Goal: Check status: Check status

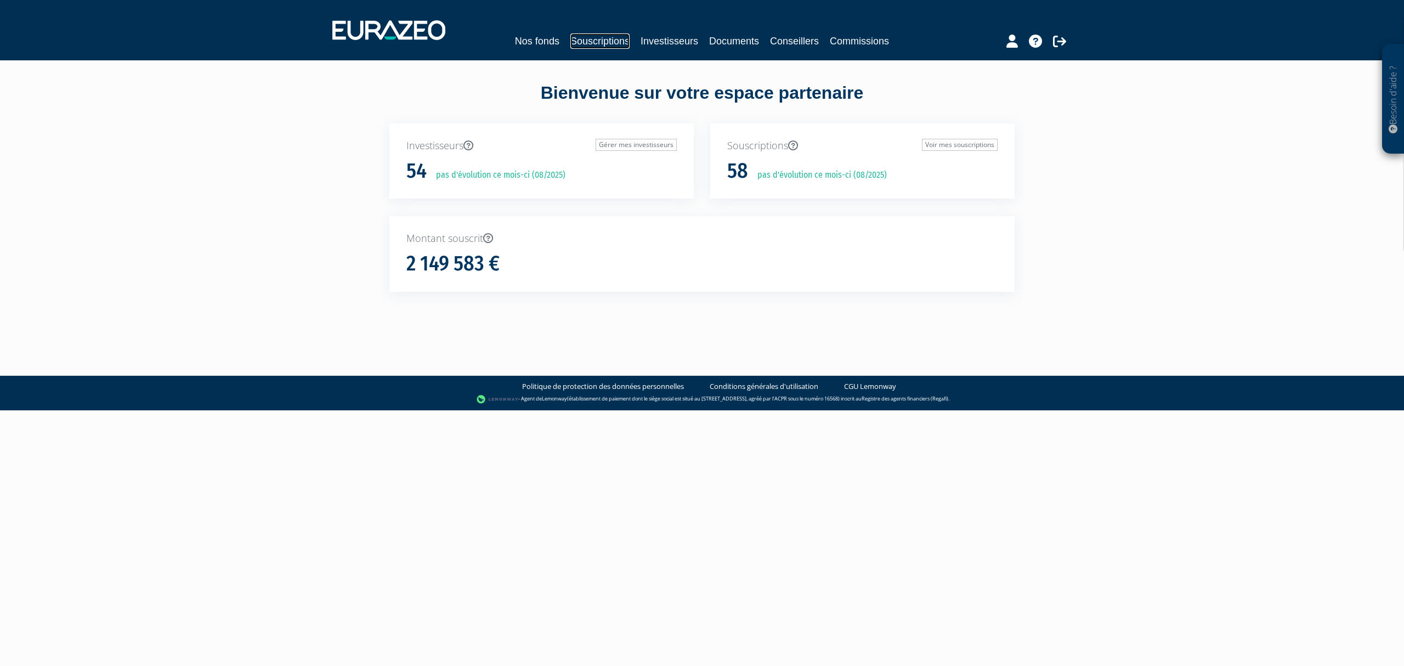
click at [610, 38] on link "Souscriptions" at bounding box center [599, 40] width 59 height 15
drag, startPoint x: 433, startPoint y: 172, endPoint x: 594, endPoint y: 184, distance: 162.2
click at [594, 184] on div "Investisseurs Gérer mes investisseurs 54 pas d'évolution ce mois-ci (08/2025)" at bounding box center [541, 161] width 304 height 76
drag, startPoint x: 407, startPoint y: 259, endPoint x: 496, endPoint y: 258, distance: 89.4
click at [496, 258] on h1 "2 149 583 €" at bounding box center [452, 263] width 93 height 23
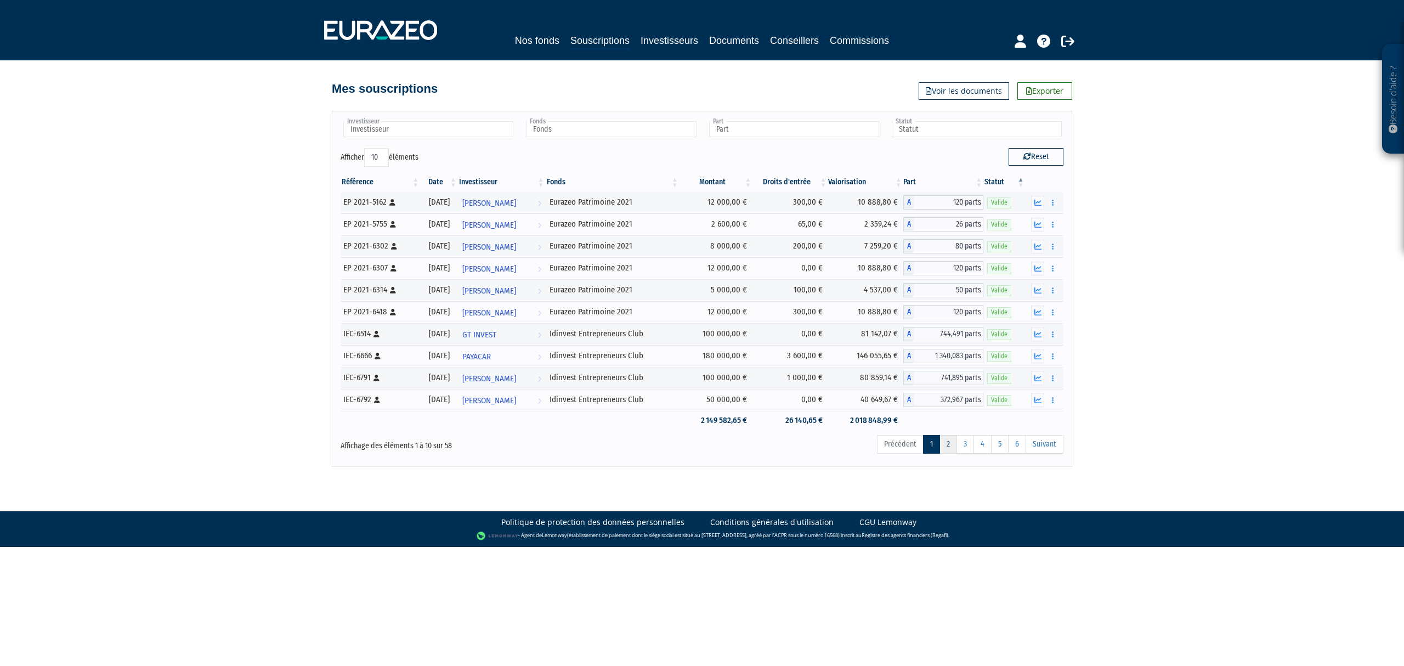
click at [941, 454] on link "2" at bounding box center [948, 444] width 18 height 19
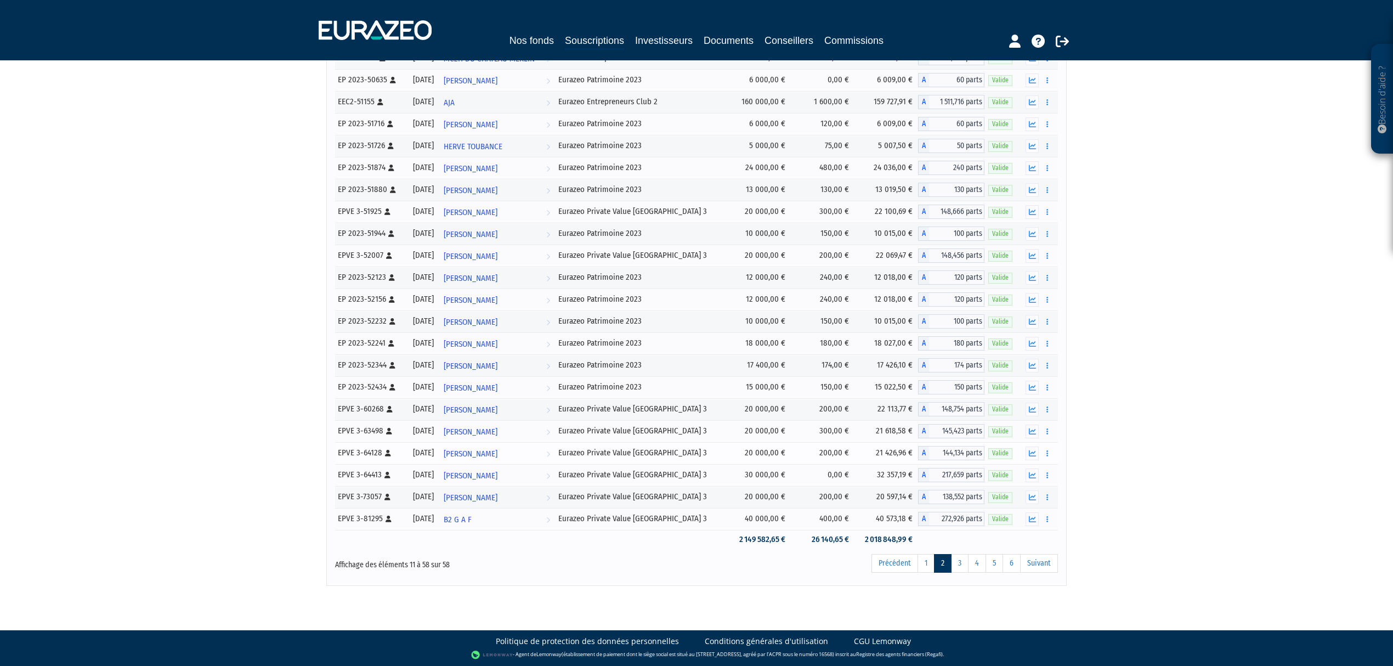
scroll to position [731, 0]
click at [957, 570] on link "3" at bounding box center [960, 563] width 18 height 19
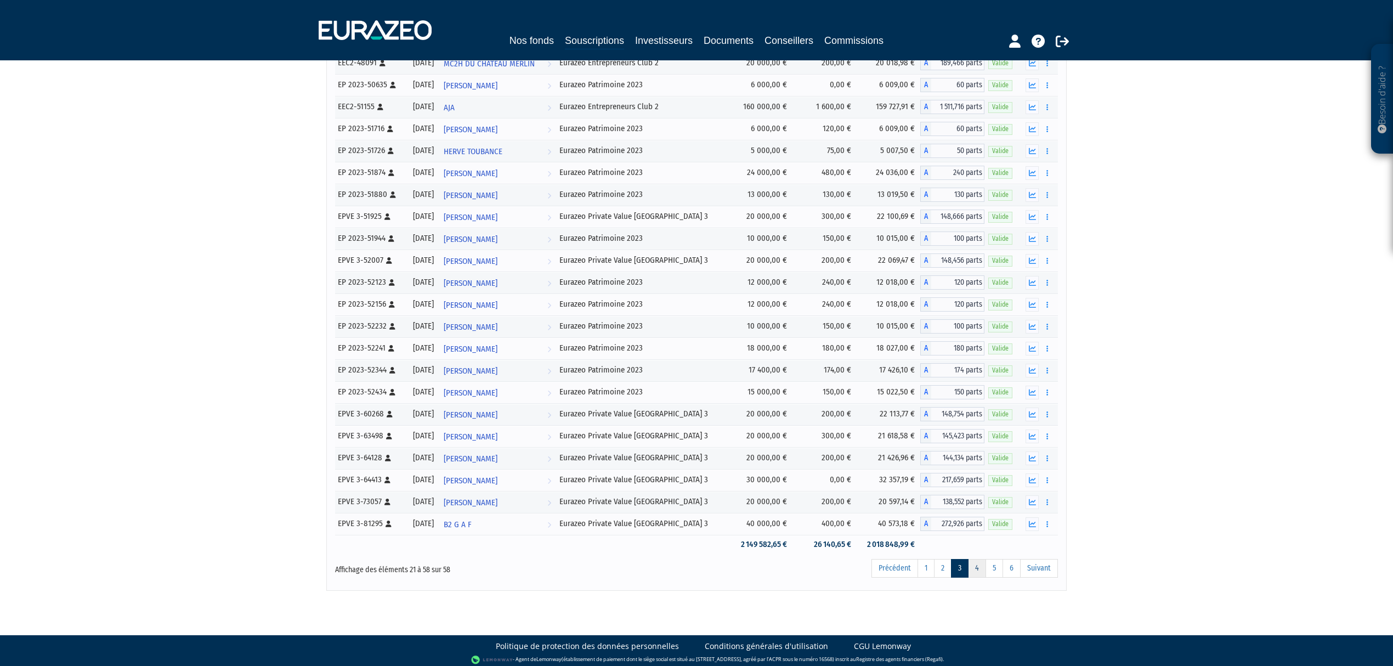
click at [972, 577] on link "4" at bounding box center [977, 568] width 18 height 19
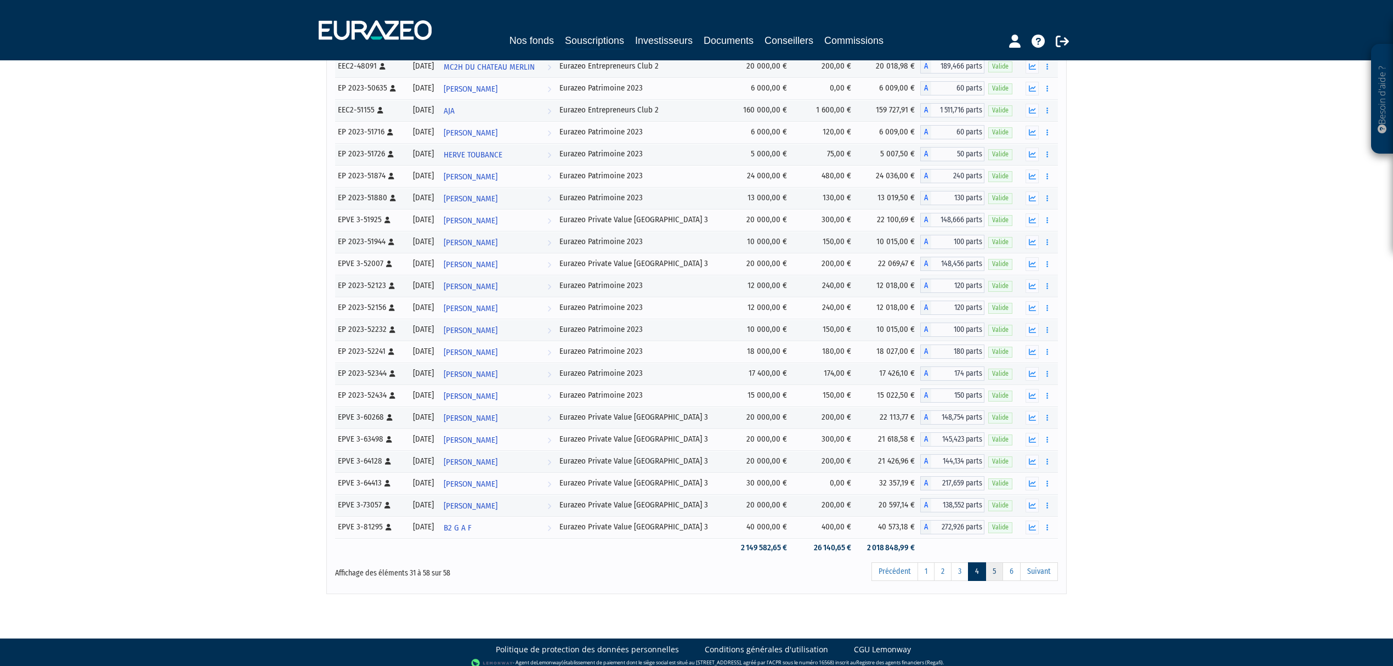
click at [986, 581] on link "5" at bounding box center [994, 571] width 18 height 19
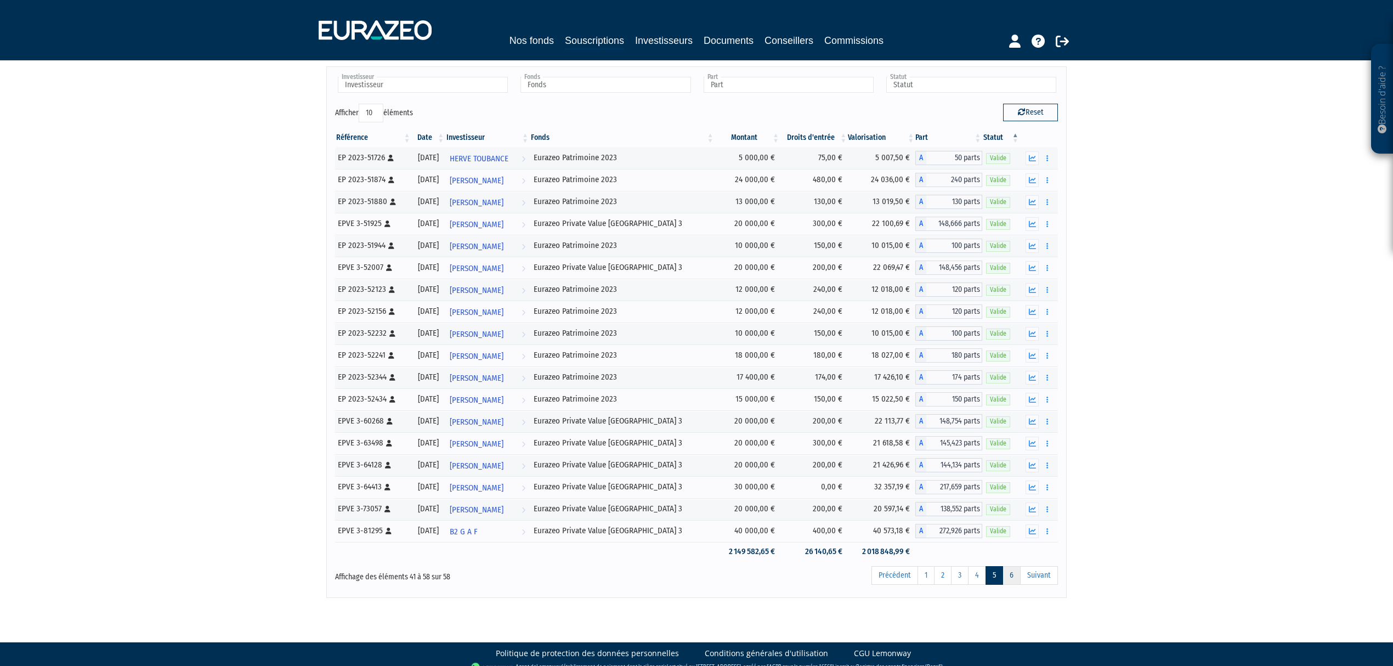
click at [1005, 583] on link "6" at bounding box center [1011, 575] width 18 height 19
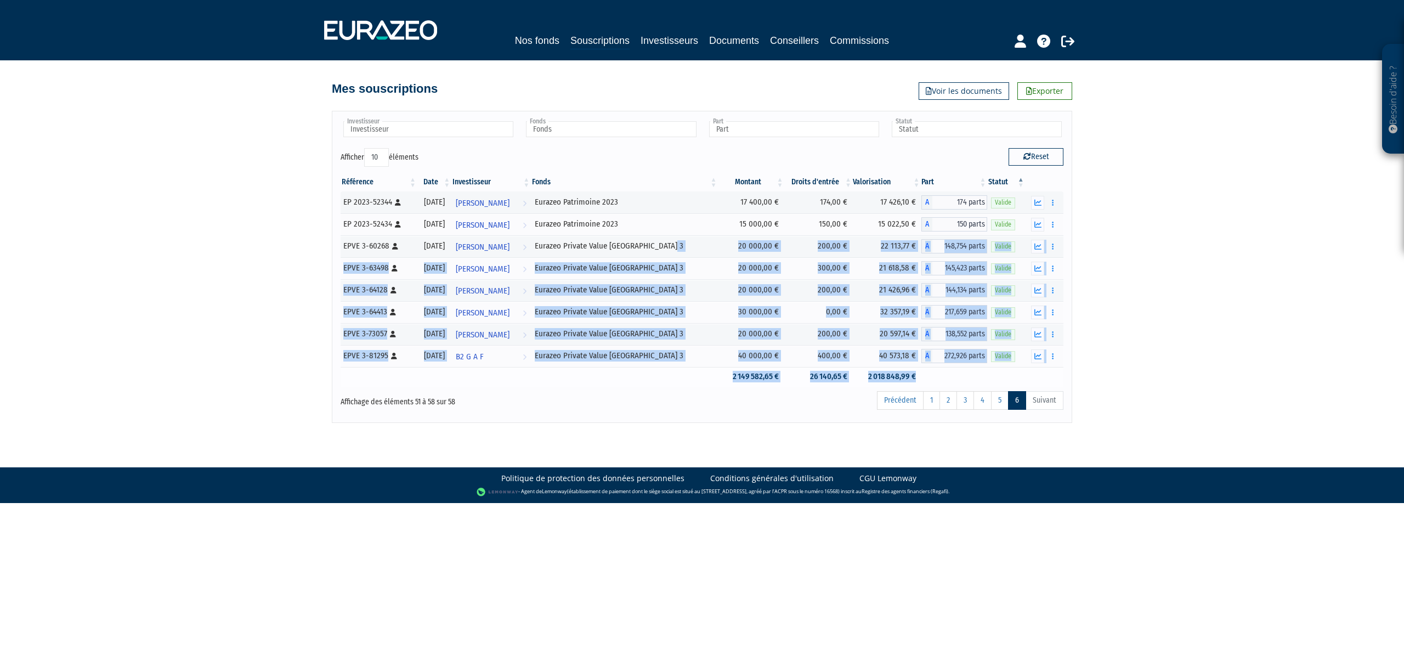
drag, startPoint x: 606, startPoint y: 246, endPoint x: 673, endPoint y: 370, distance: 140.4
click at [673, 370] on tbody "B2 G A F" at bounding box center [702, 288] width 723 height 195
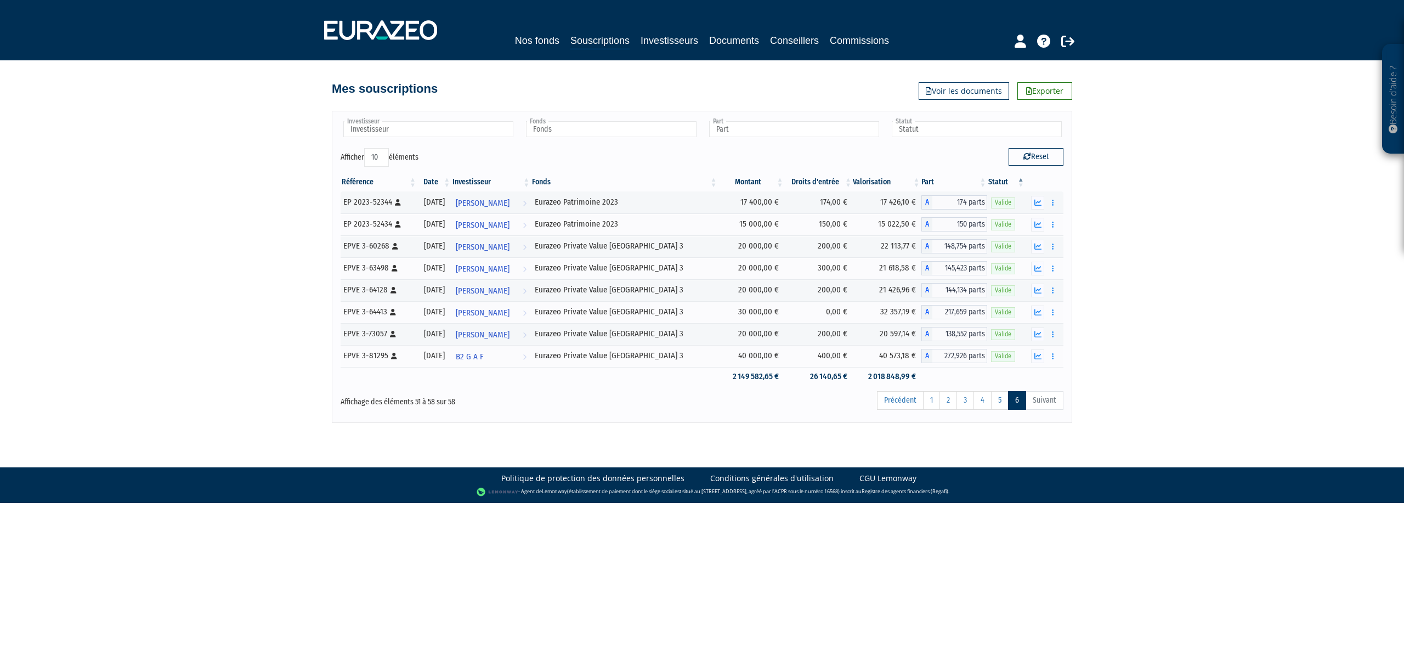
click at [1109, 351] on div "Besoin d'aide ? × J'ai besoin d'aide Si vous avez une question à propos du fonc…" at bounding box center [702, 211] width 1404 height 423
click at [907, 127] on input "text" at bounding box center [977, 129] width 170 height 16
click at [429, 125] on input "text" at bounding box center [428, 129] width 170 height 16
type input "Statut"
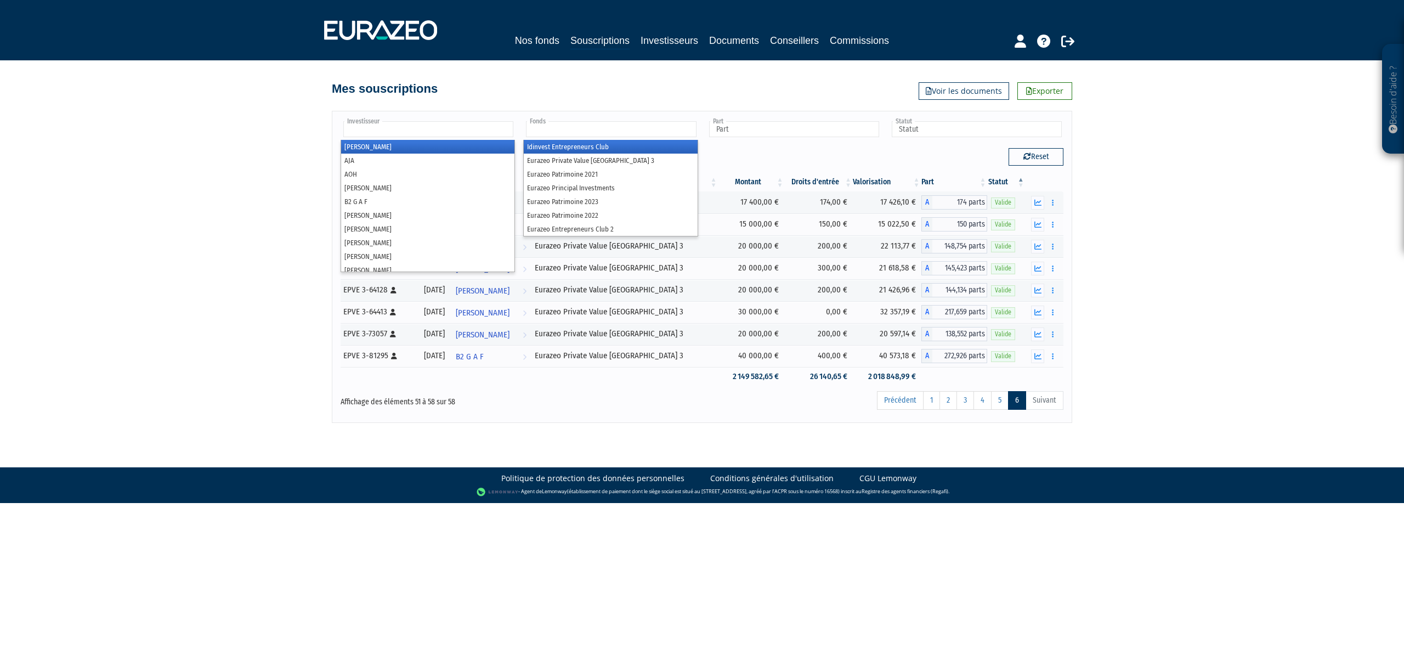
click at [577, 132] on input "text" at bounding box center [611, 129] width 170 height 16
type input "Investisseur"
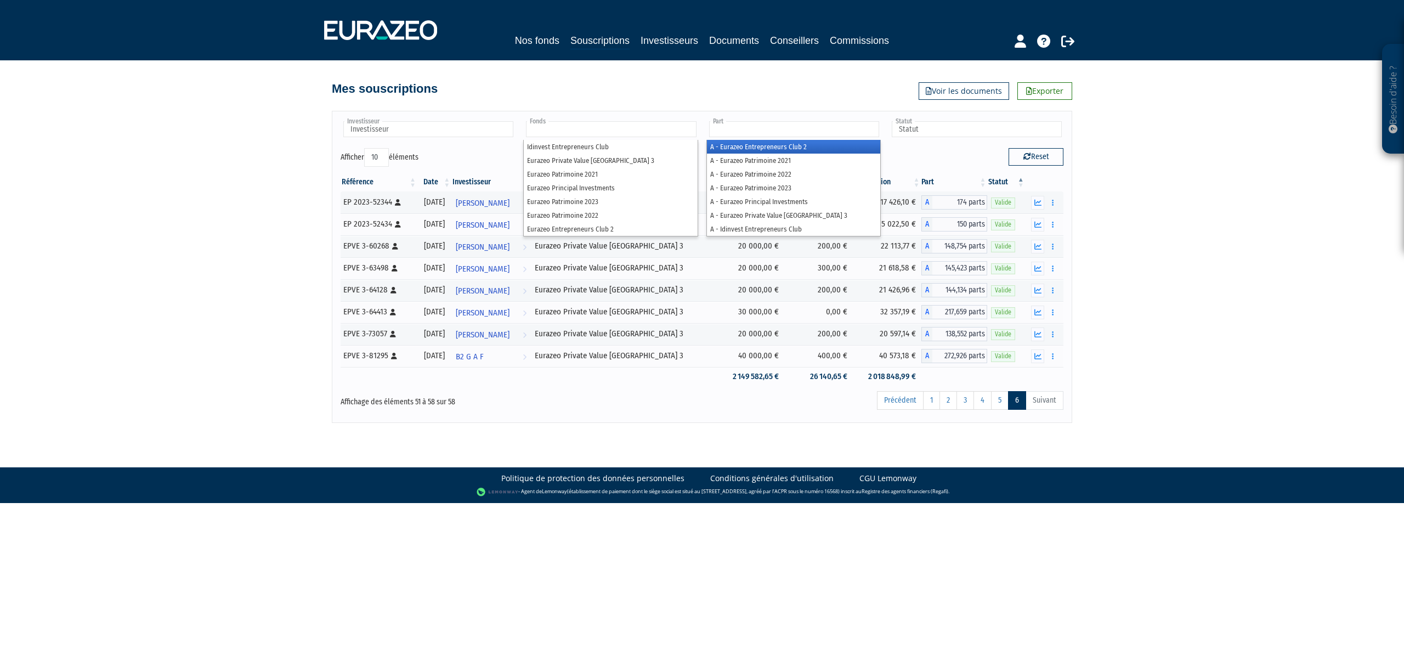
click at [751, 137] on input "text" at bounding box center [794, 129] width 170 height 16
type input "Fonds"
click at [1122, 268] on div "Besoin d'aide ? × J'ai besoin d'aide Si vous avez une question à propos du fonc…" at bounding box center [702, 211] width 1404 height 423
type input "Part"
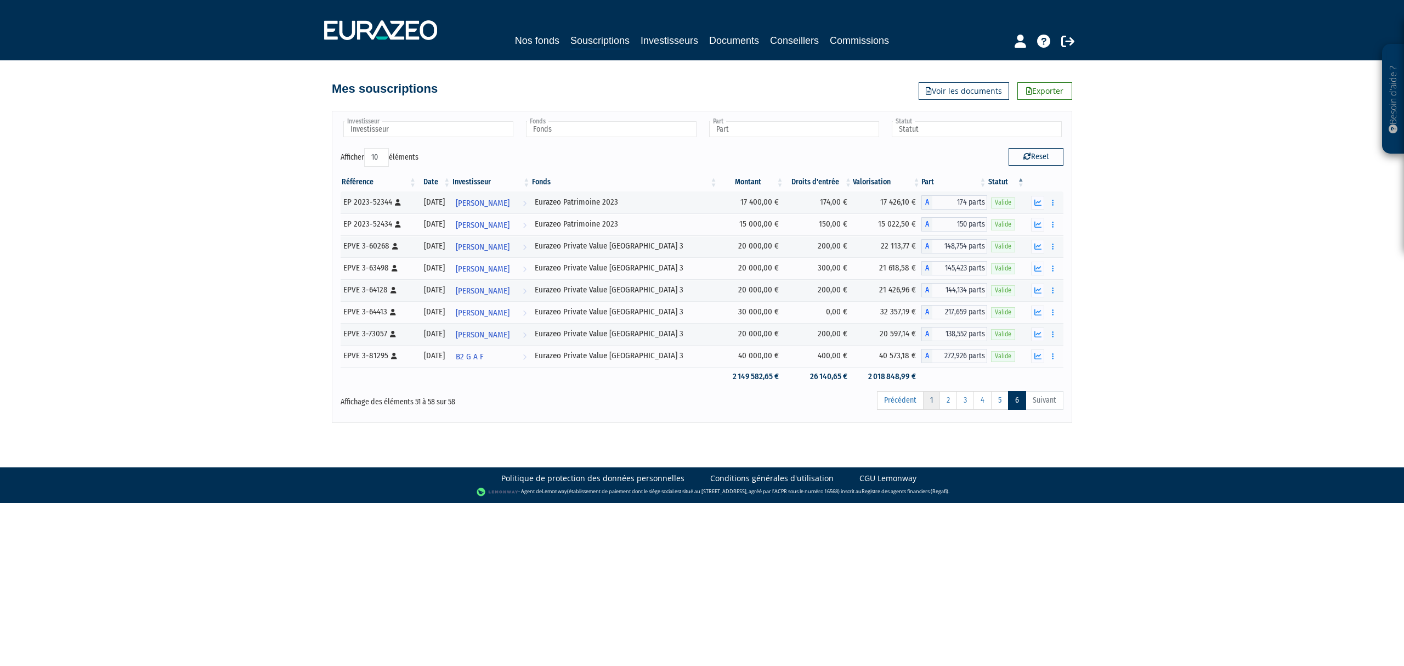
click at [926, 405] on link "1" at bounding box center [931, 400] width 17 height 19
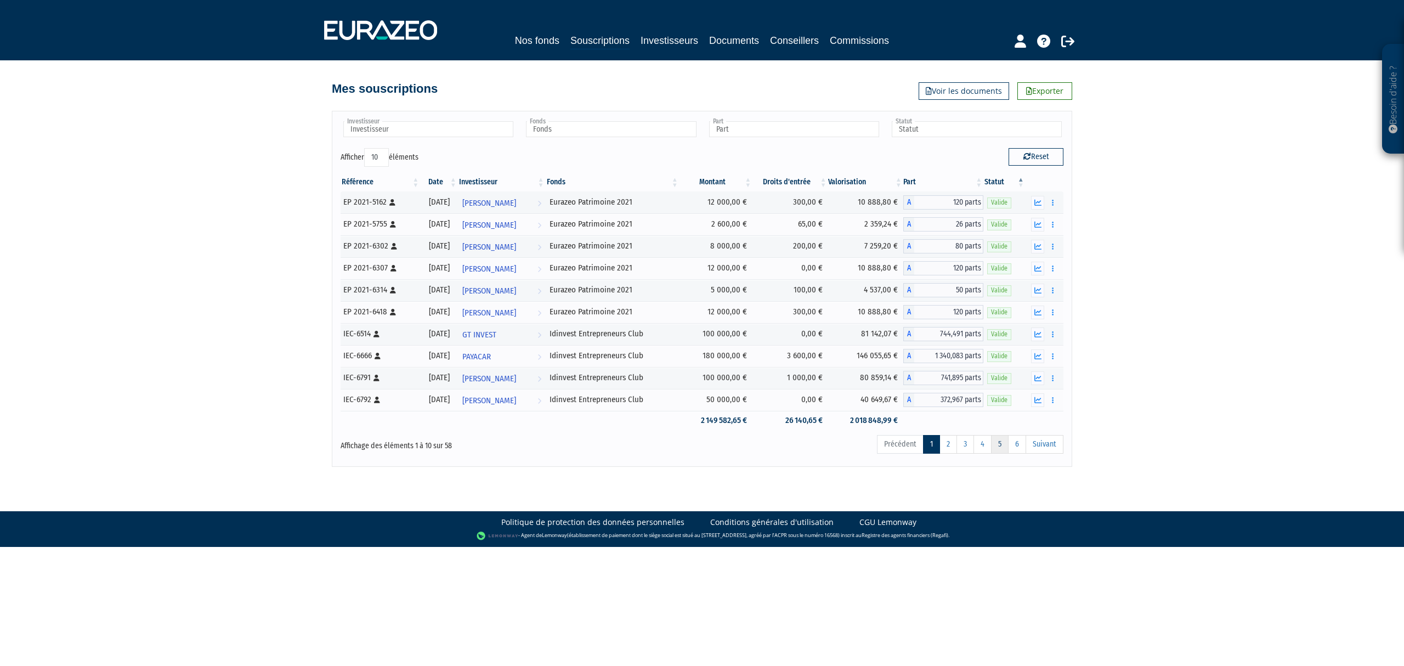
click at [1005, 447] on link "5" at bounding box center [1000, 444] width 18 height 19
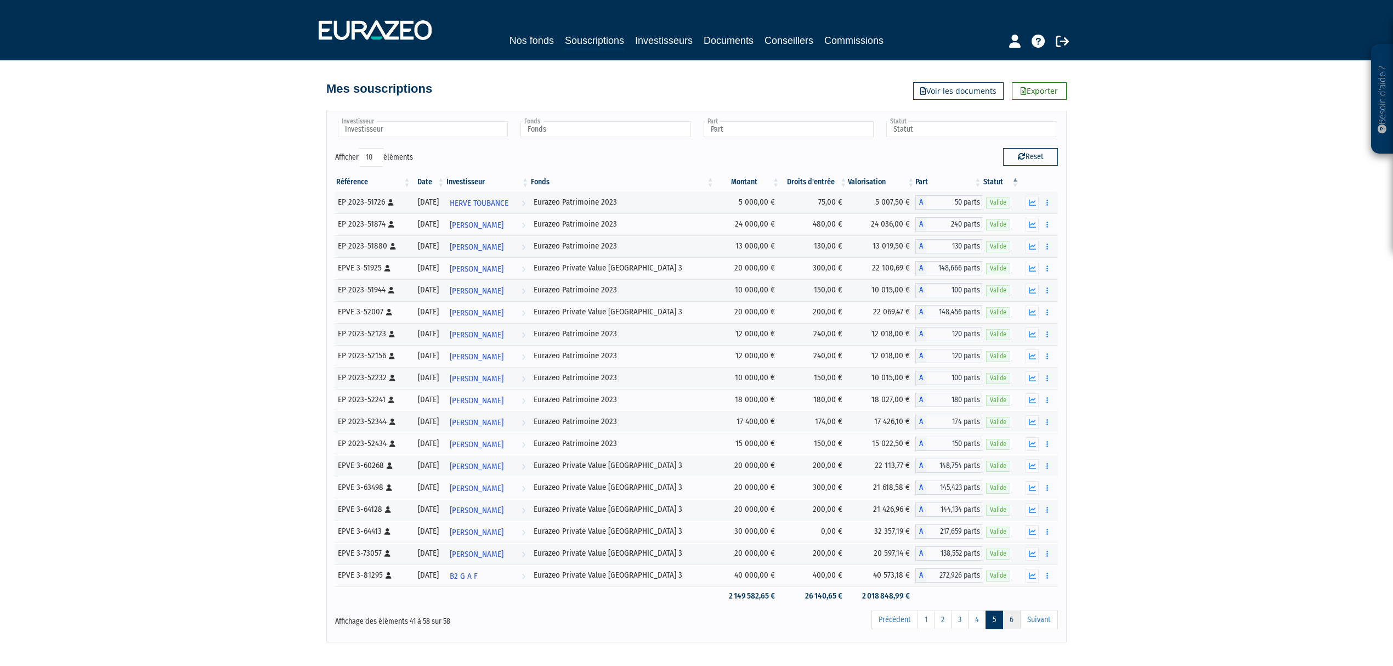
click at [1009, 627] on link "6" at bounding box center [1011, 619] width 18 height 19
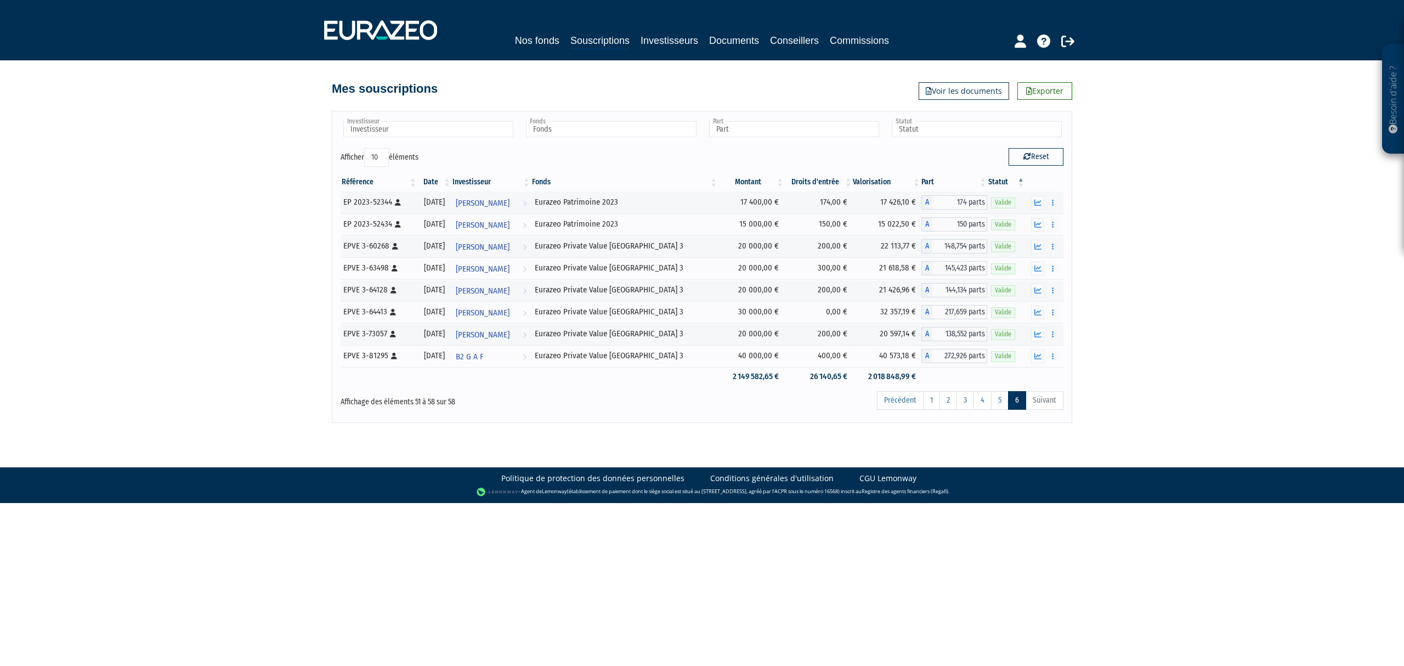
click at [442, 185] on th "Date" at bounding box center [434, 182] width 34 height 19
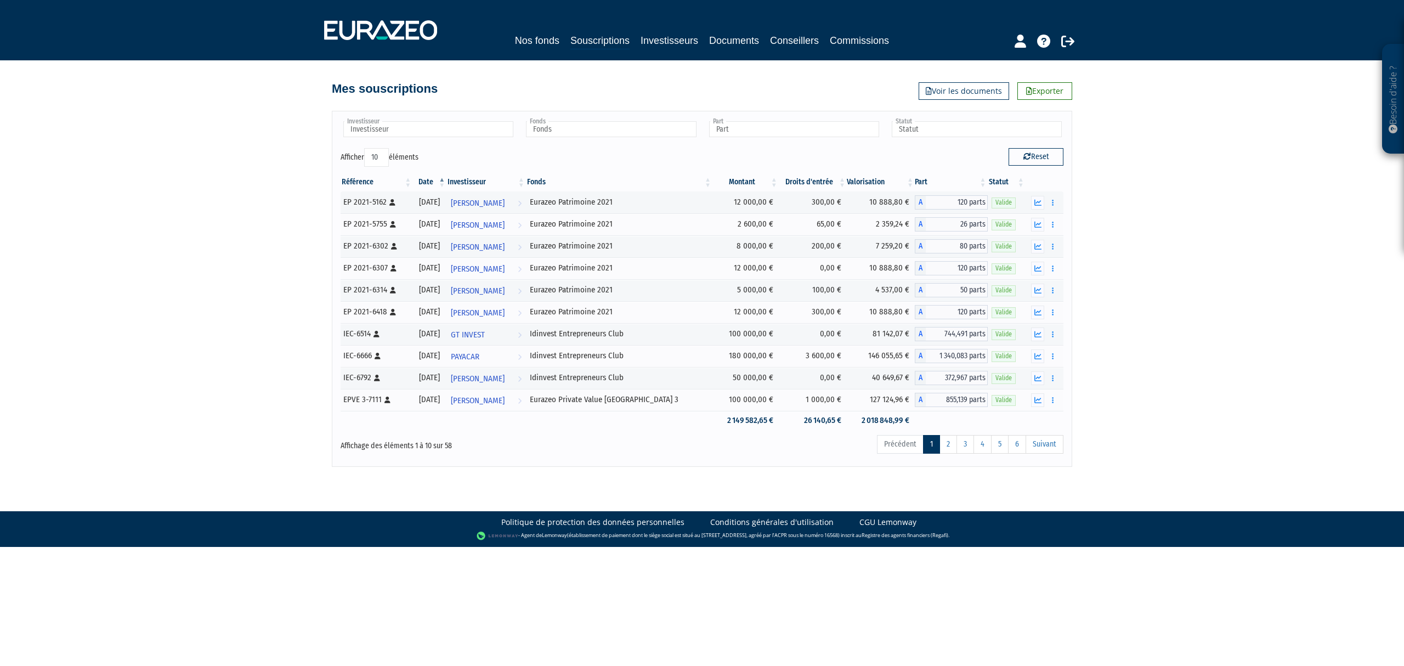
click at [437, 178] on th "Date" at bounding box center [429, 182] width 34 height 19
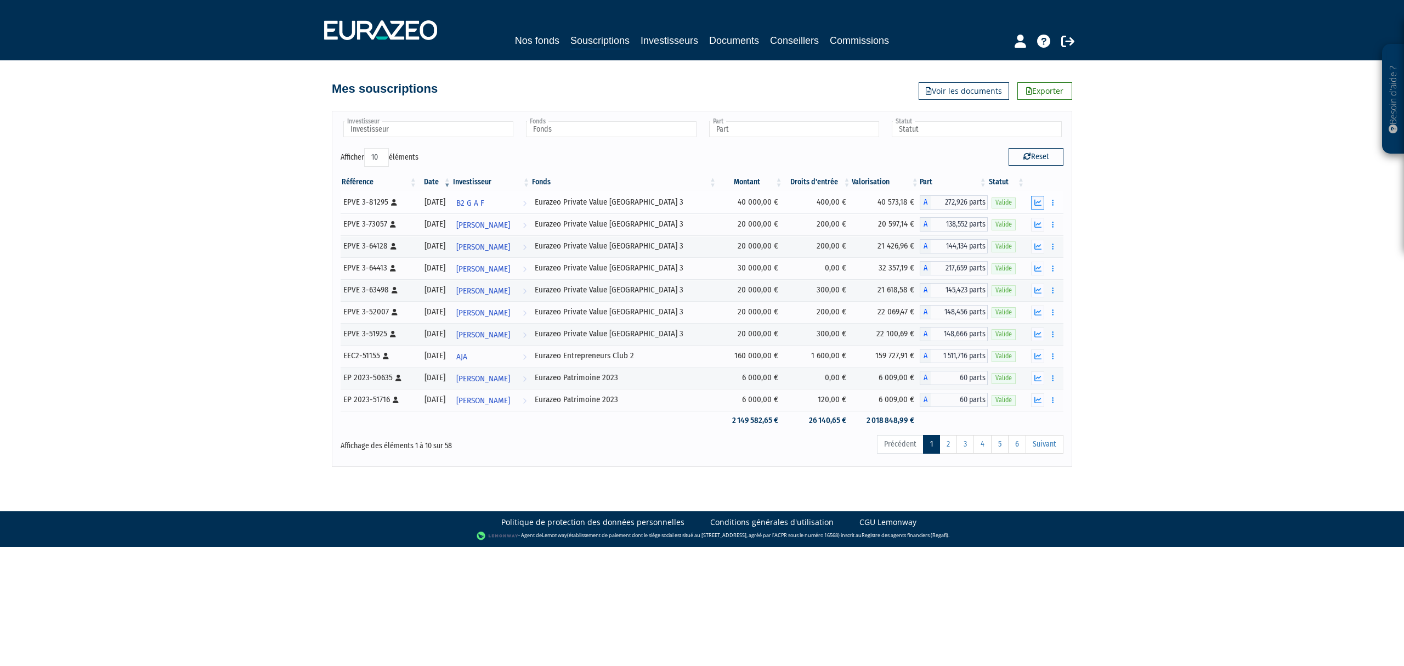
click at [1035, 200] on icon "button" at bounding box center [1037, 202] width 7 height 7
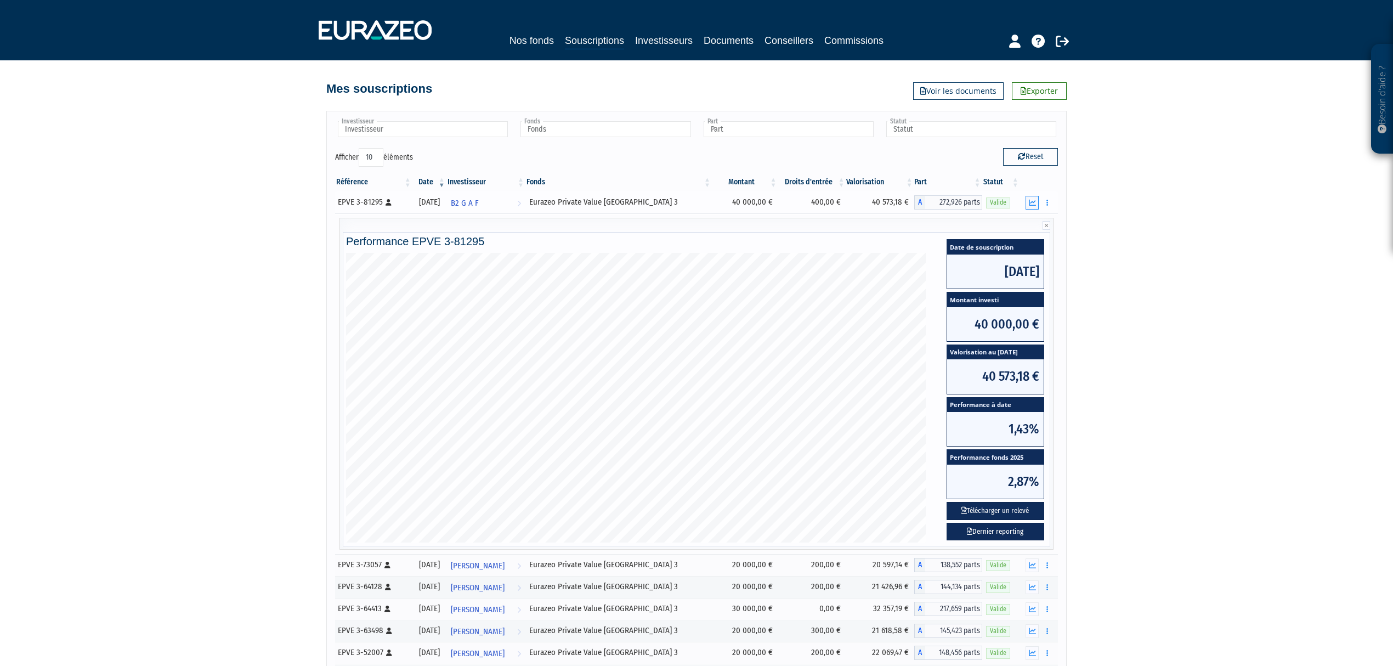
click at [1035, 201] on icon "button" at bounding box center [1032, 202] width 7 height 7
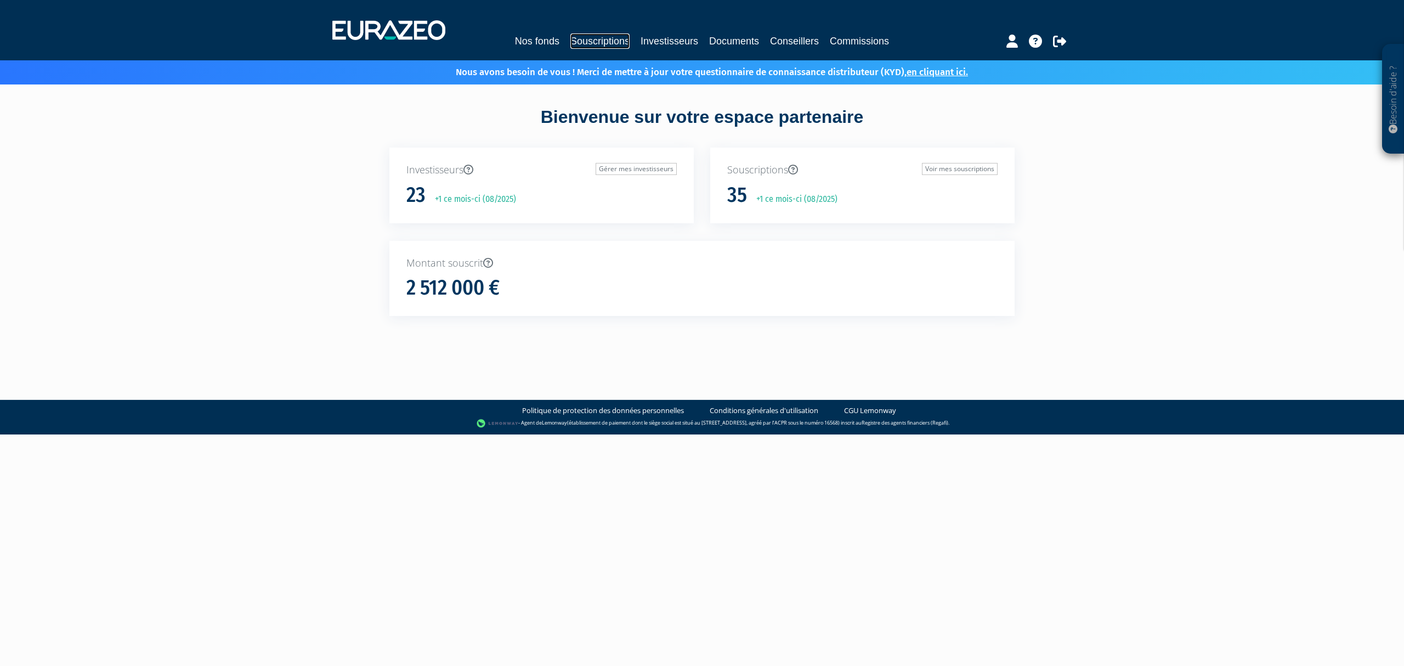
click at [587, 40] on link "Souscriptions" at bounding box center [599, 40] width 59 height 15
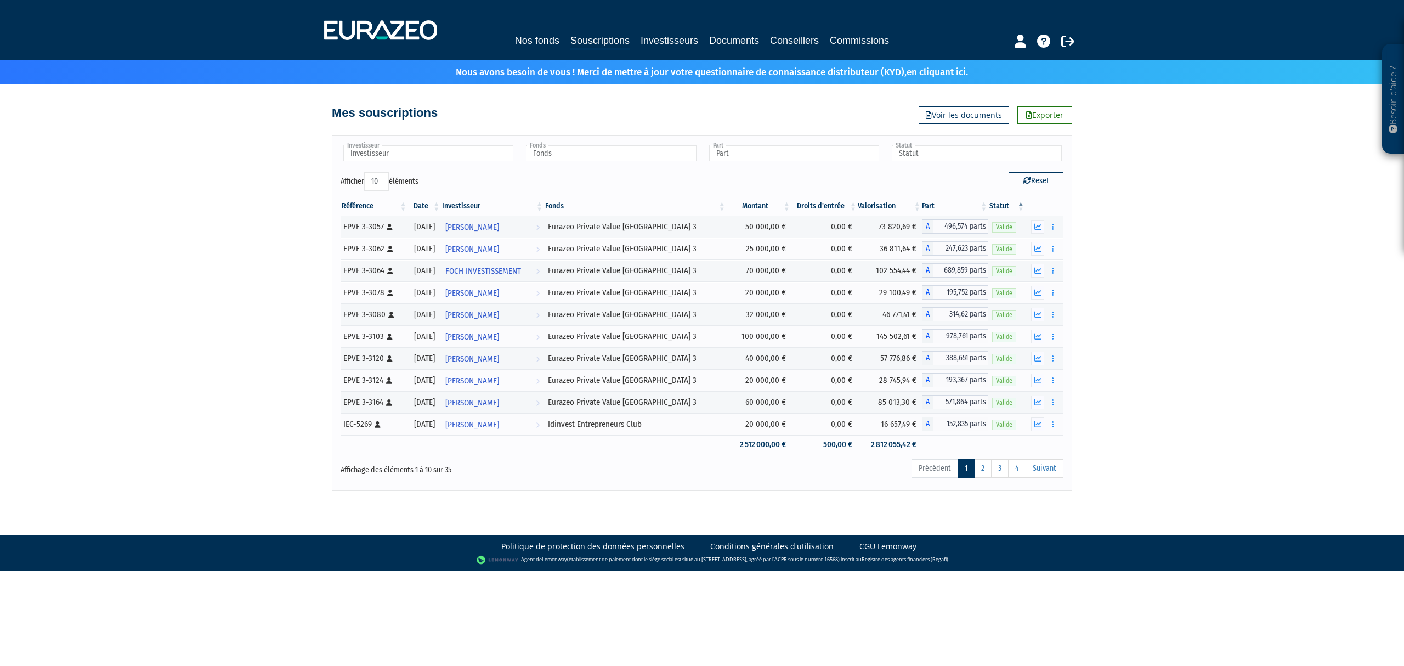
click at [437, 207] on th "Date" at bounding box center [424, 206] width 33 height 19
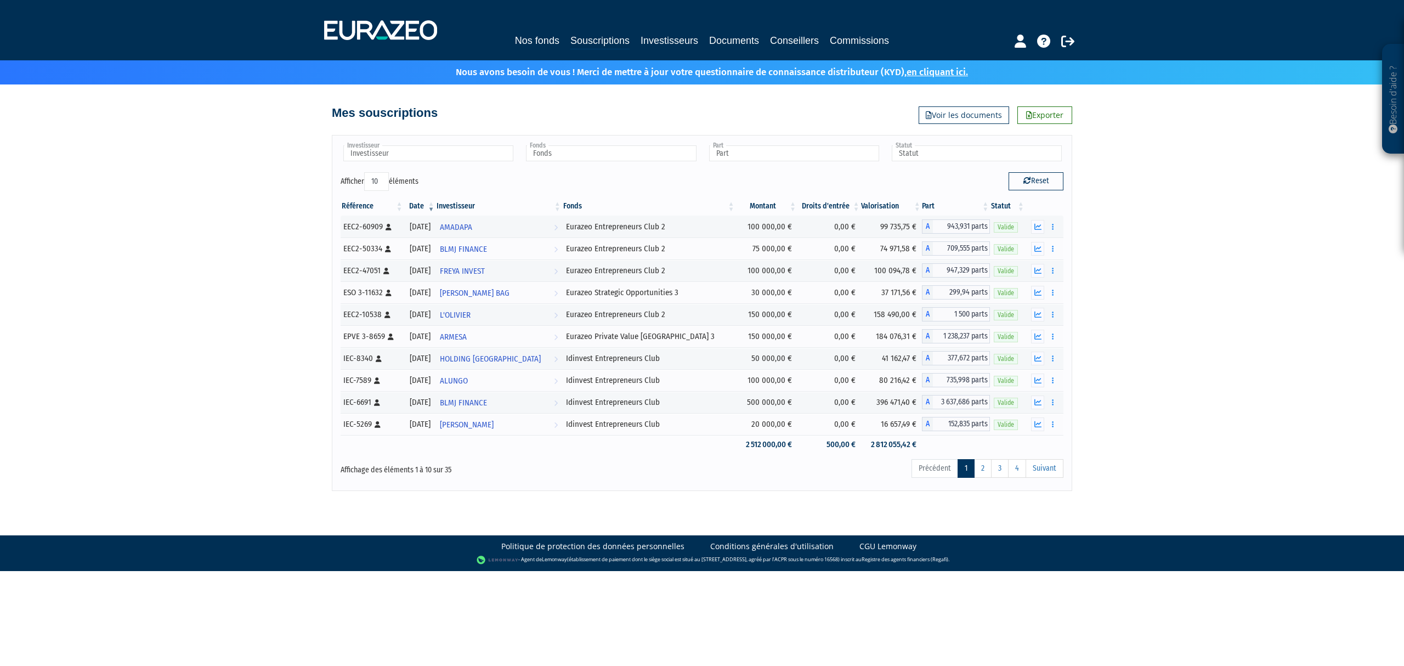
click at [436, 207] on th "Date" at bounding box center [420, 206] width 32 height 19
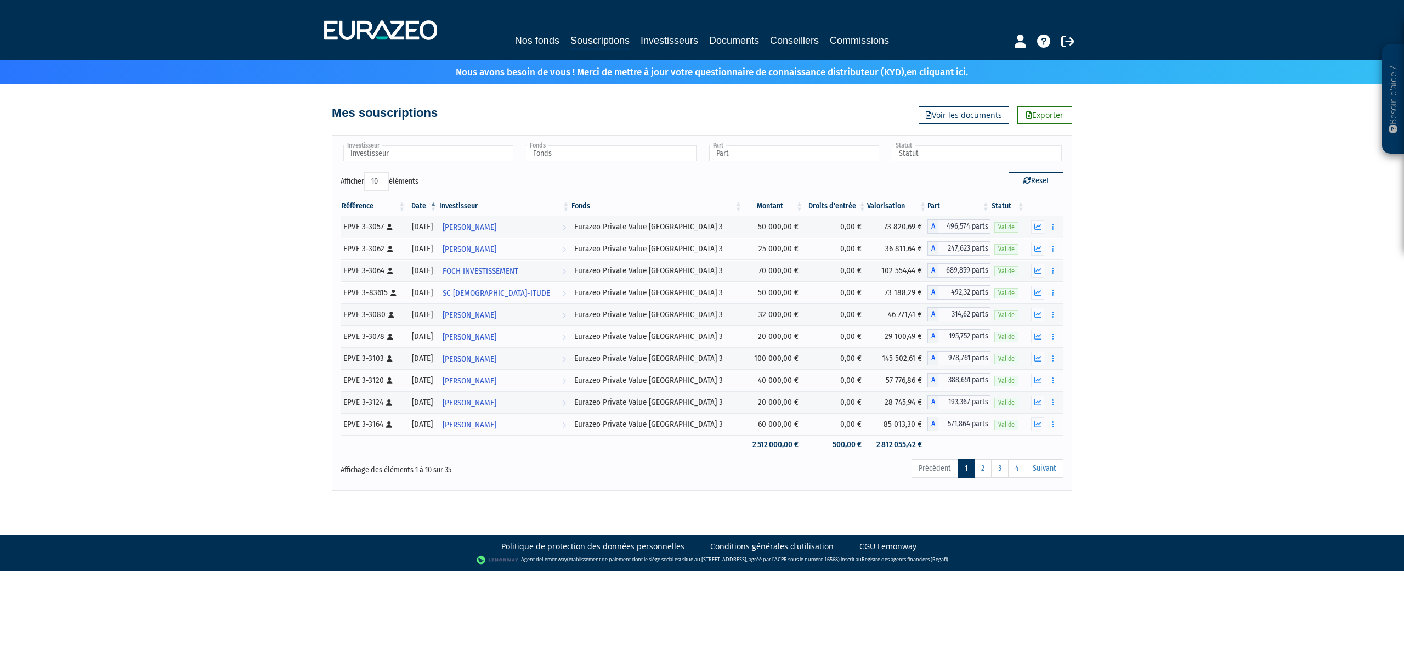
click at [437, 207] on th "Date" at bounding box center [421, 206] width 31 height 19
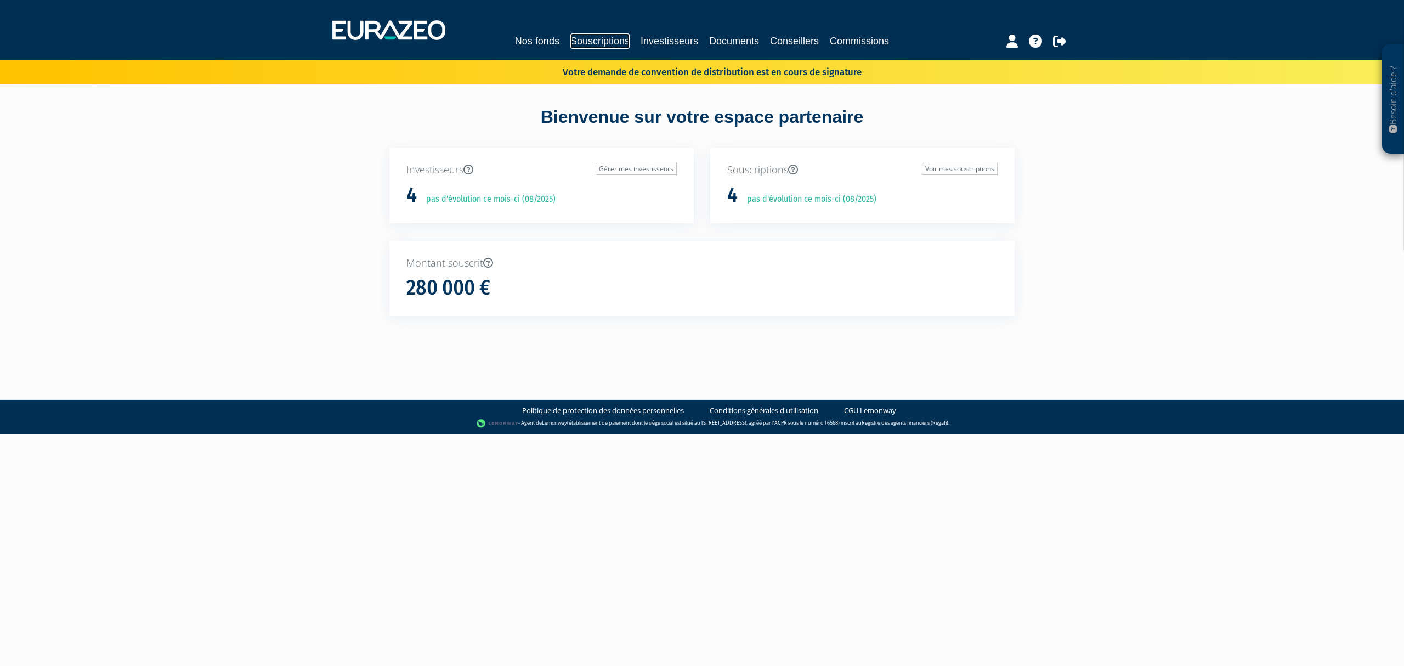
click at [582, 38] on link "Souscriptions" at bounding box center [599, 40] width 59 height 15
click at [574, 43] on link "Souscriptions" at bounding box center [599, 40] width 59 height 15
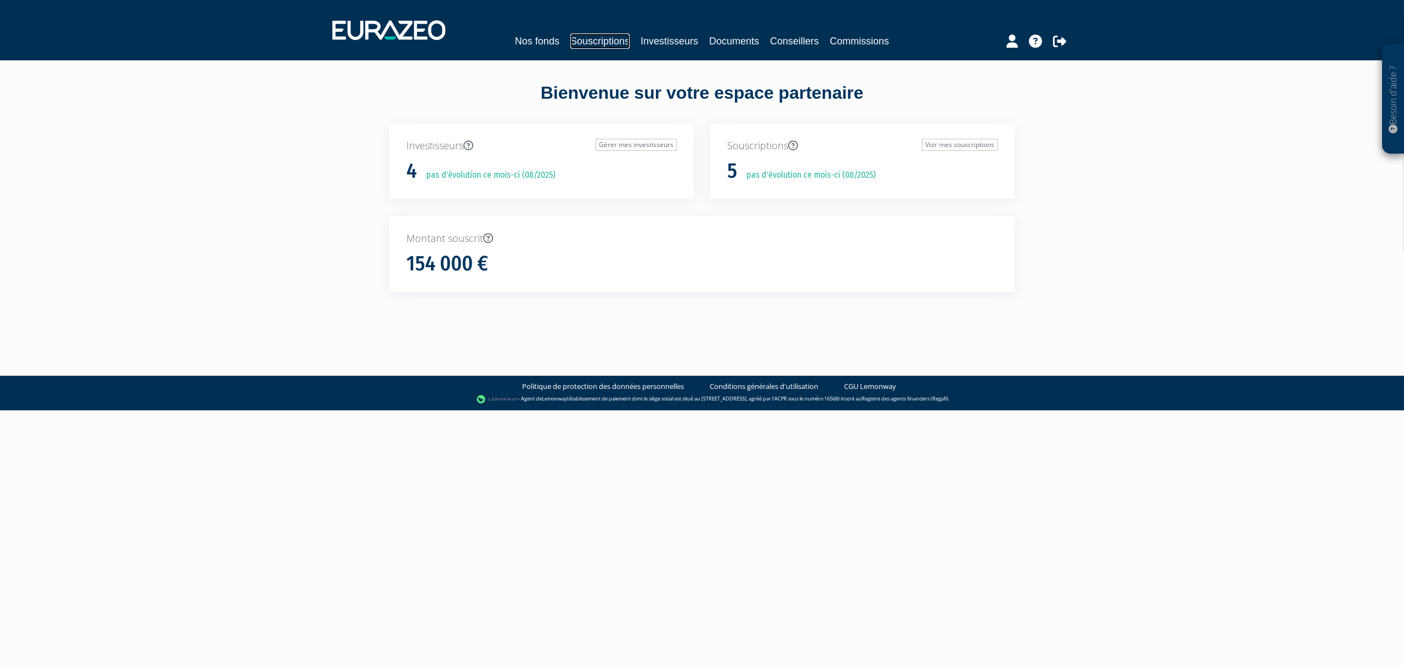
click at [584, 33] on link "Souscriptions" at bounding box center [599, 40] width 59 height 15
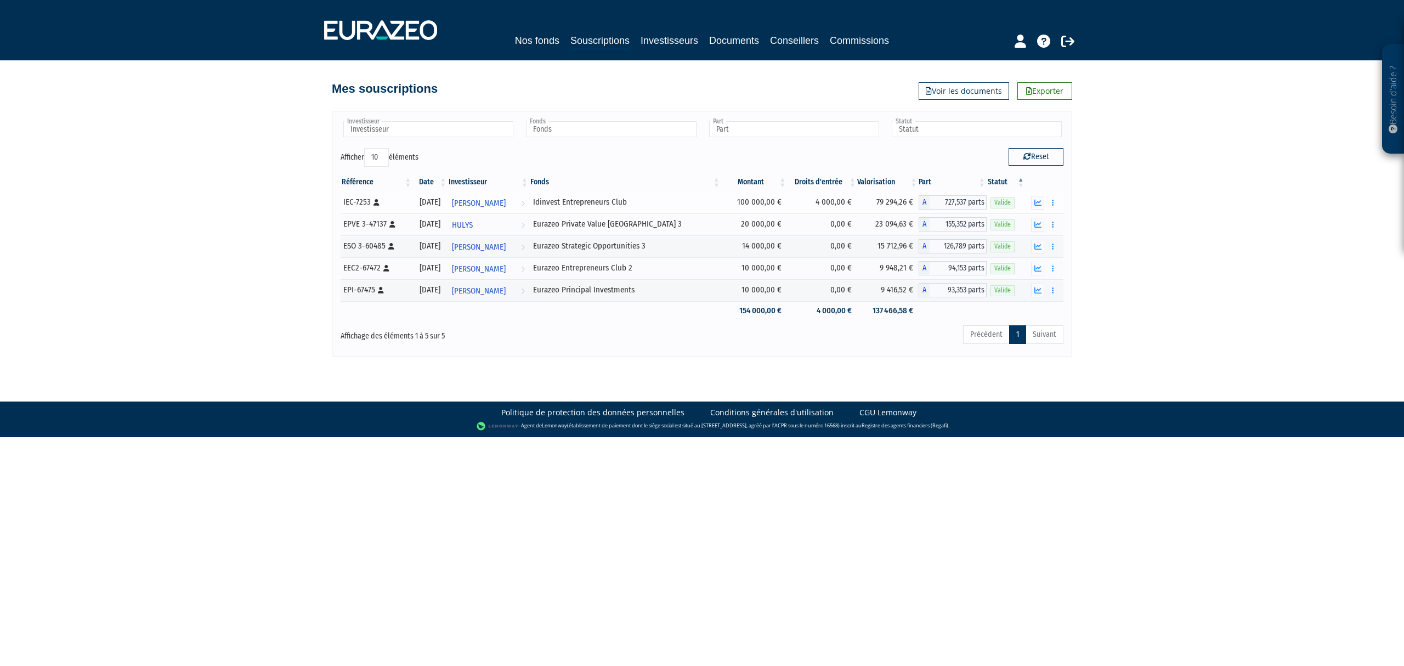
drag, startPoint x: 590, startPoint y: 200, endPoint x: 691, endPoint y: 202, distance: 100.9
click at [691, 202] on div "Idinvest Entrepreneurs Club" at bounding box center [625, 202] width 184 height 12
click at [1179, 237] on div "Besoin d'aide ? × J'ai besoin d'aide Si vous avez une question à propos du fonc…" at bounding box center [702, 178] width 1404 height 357
drag, startPoint x: 345, startPoint y: 201, endPoint x: 1021, endPoint y: 293, distance: 681.8
click at [1021, 293] on tbody "IEC-7253 [Français] Personne physique [DATE] [PERSON_NAME] l'investisseur Idinv…" at bounding box center [702, 255] width 723 height 129
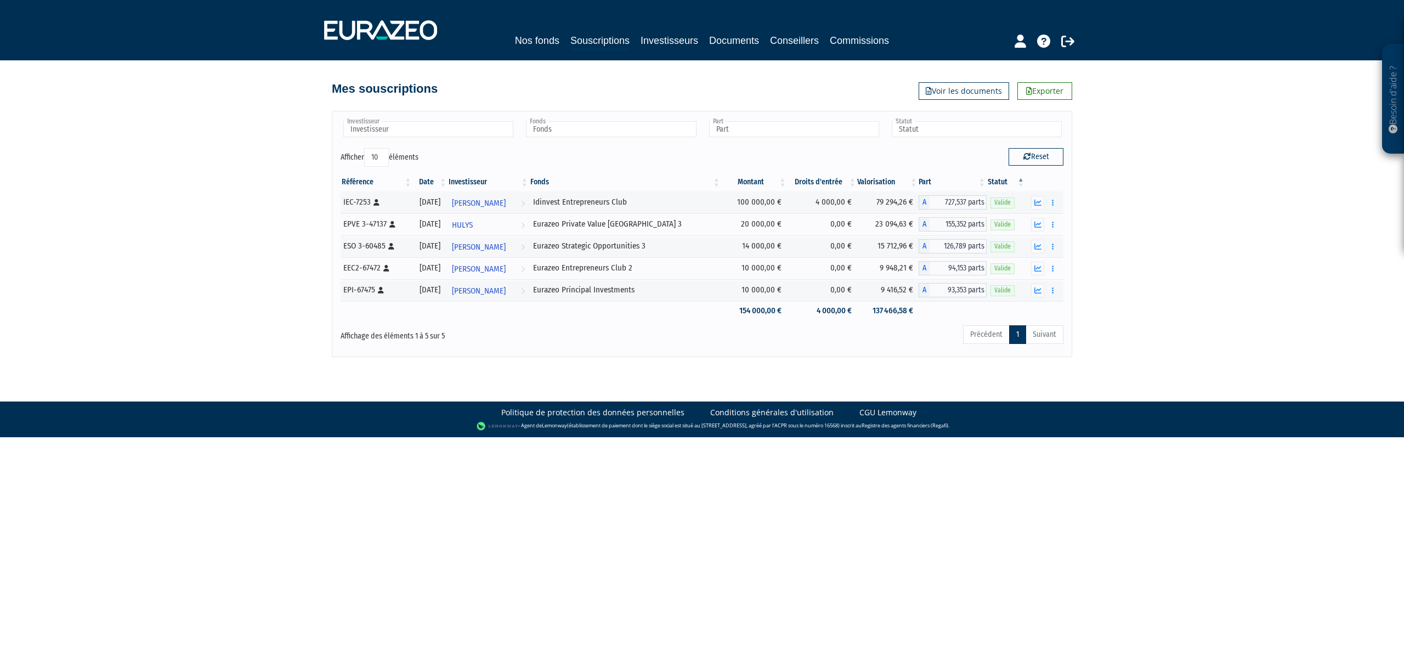
click at [1169, 294] on div "Besoin d'aide ? × J'ai besoin d'aide Si vous avez une question à propos du fonc…" at bounding box center [702, 178] width 1404 height 357
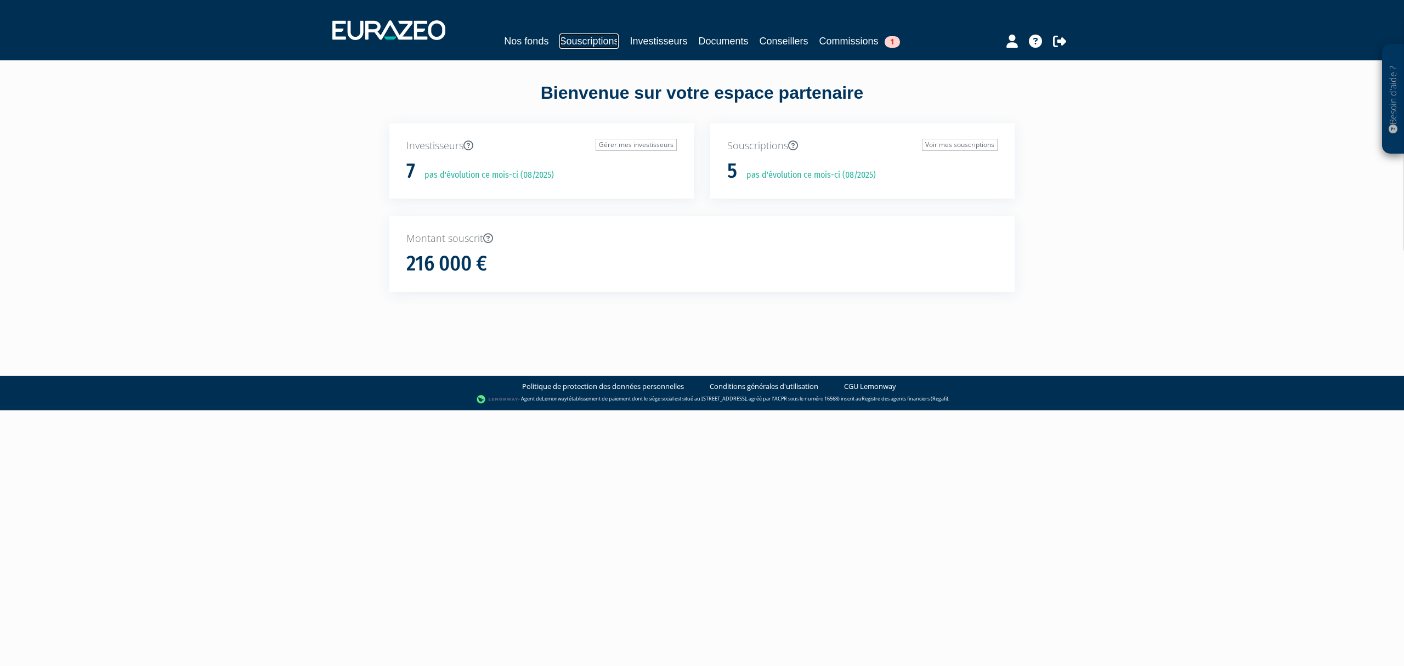
click at [565, 39] on link "Souscriptions" at bounding box center [588, 40] width 59 height 15
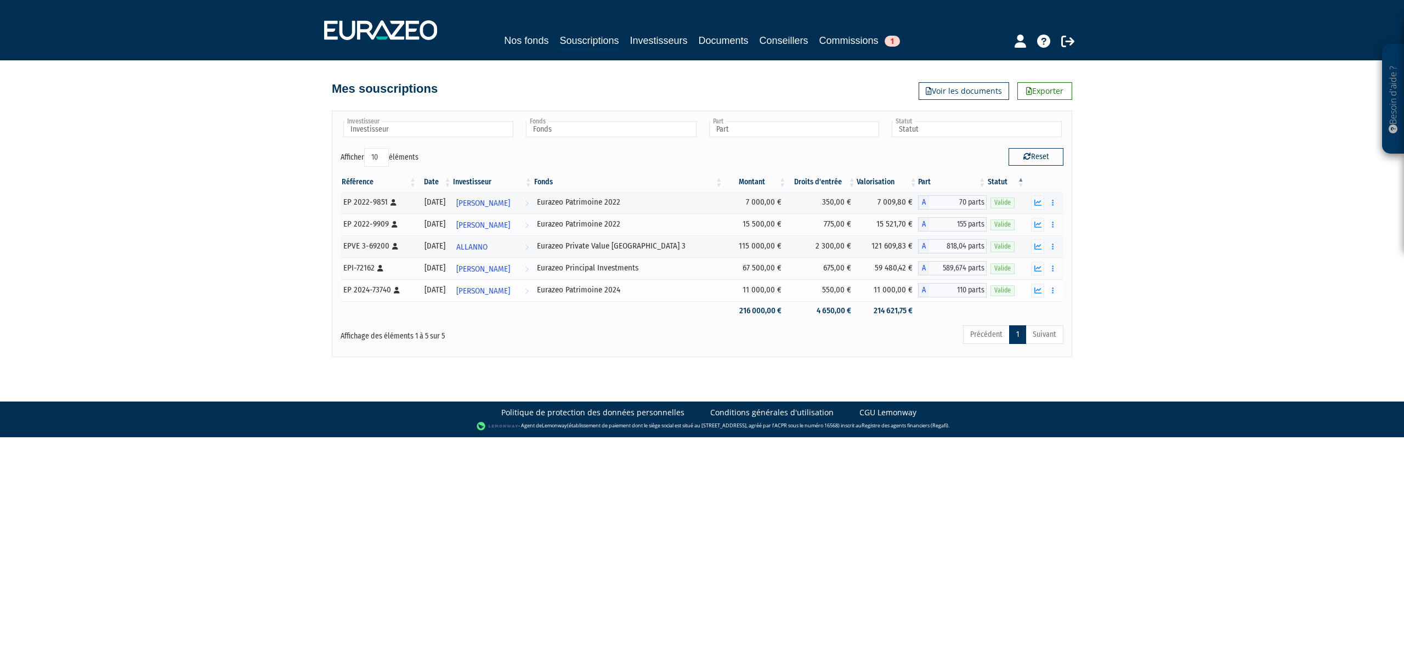
drag, startPoint x: 733, startPoint y: 240, endPoint x: 774, endPoint y: 288, distance: 63.8
click at [774, 288] on tbody "EP 2022-9851 [Français] Personne physique 30/12/2022 Camille Congnard Voir l'in…" at bounding box center [702, 255] width 723 height 129
click at [1245, 283] on div "Besoin d'aide ? × J'ai besoin d'aide Si vous avez une question à propos du fonc…" at bounding box center [702, 178] width 1404 height 357
